Goal: Navigation & Orientation: Find specific page/section

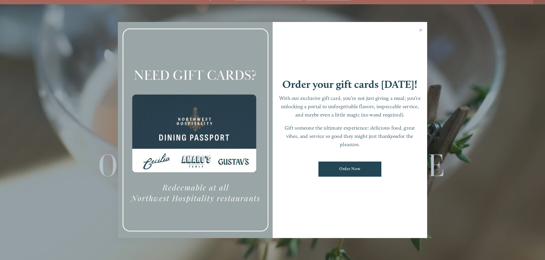
scroll to position [12, 0]
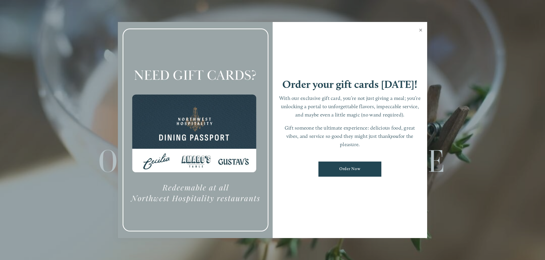
click at [421, 30] on link "Close" at bounding box center [420, 31] width 11 height 16
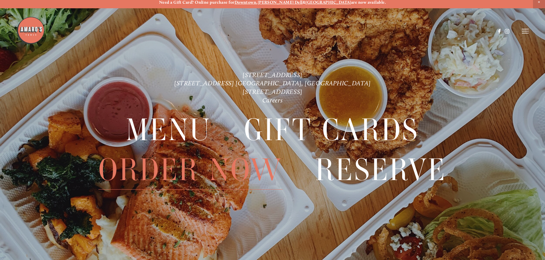
scroll to position [0, 0]
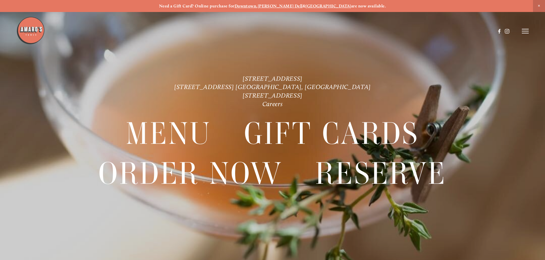
click at [256, 5] on strong "Downtown" at bounding box center [245, 5] width 22 height 5
click at [523, 33] on icon at bounding box center [524, 31] width 7 height 5
click at [407, 31] on span "Menu" at bounding box center [405, 30] width 12 height 5
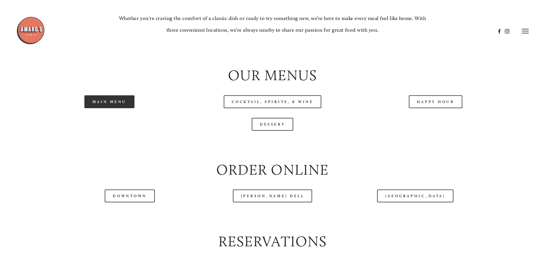
scroll to position [600, 0]
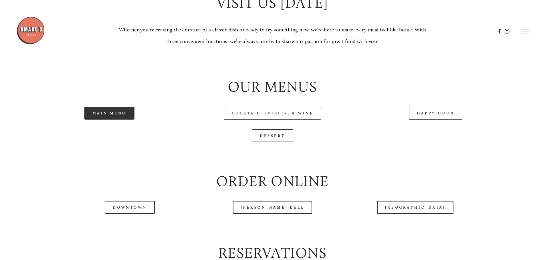
click at [108, 120] on link "Main Menu" at bounding box center [109, 113] width 50 height 13
